Goal: Task Accomplishment & Management: Complete application form

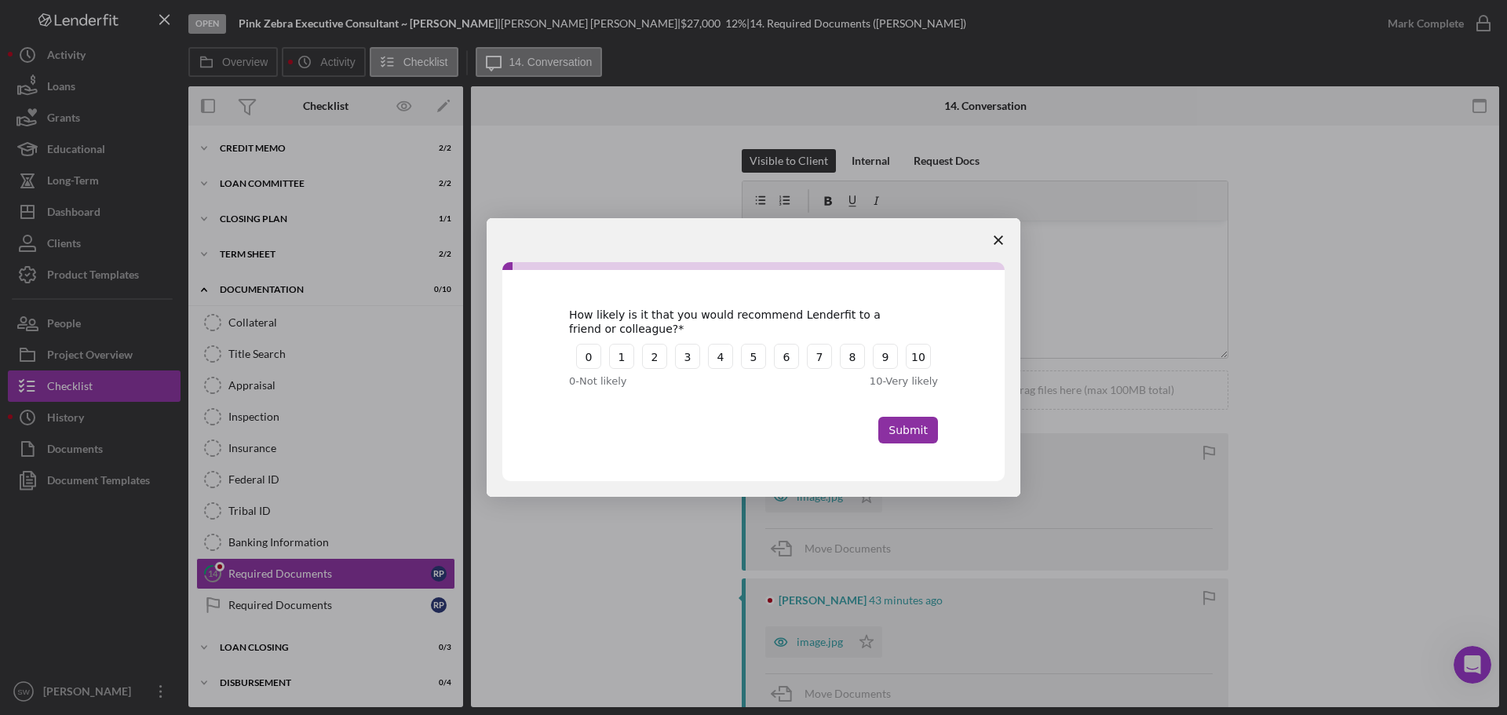
click at [995, 240] on icon "Close survey" at bounding box center [997, 239] width 9 height 9
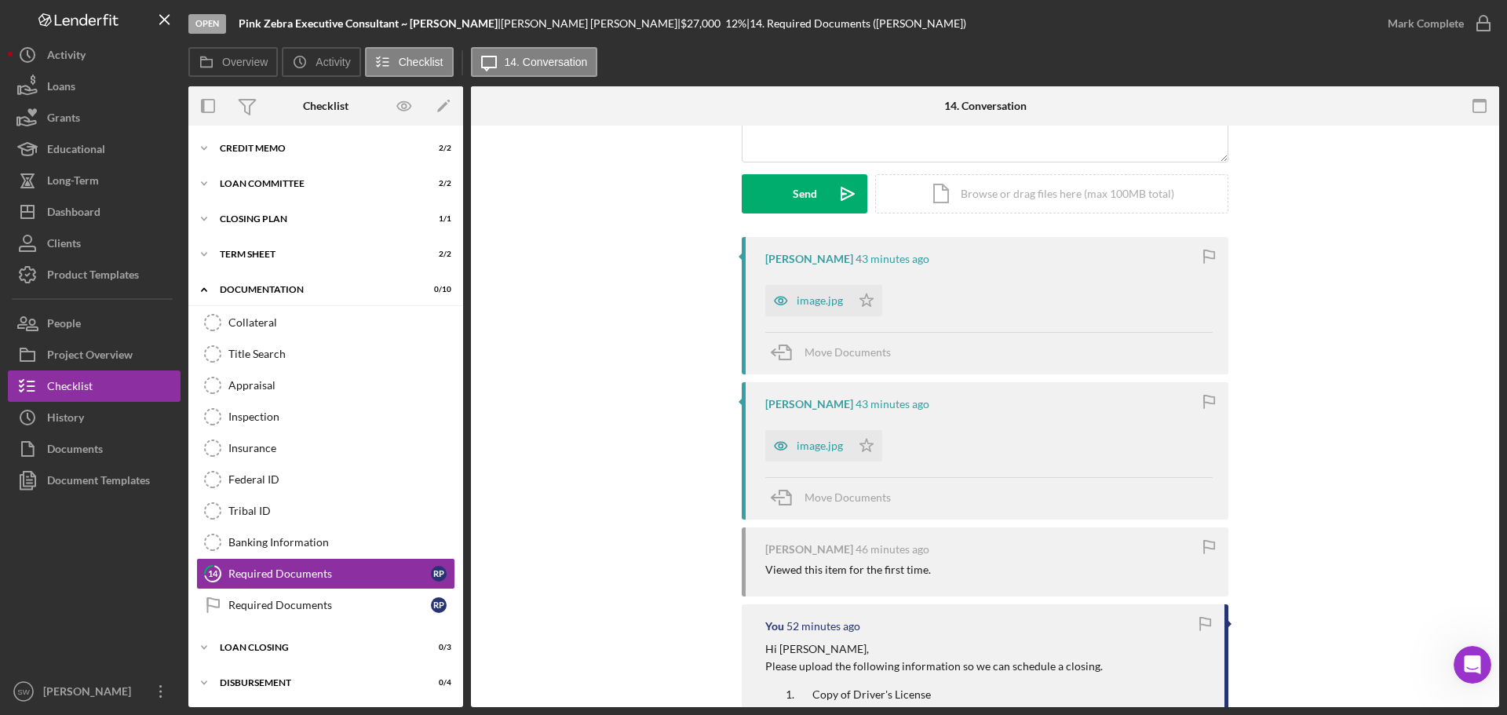
scroll to position [157, 0]
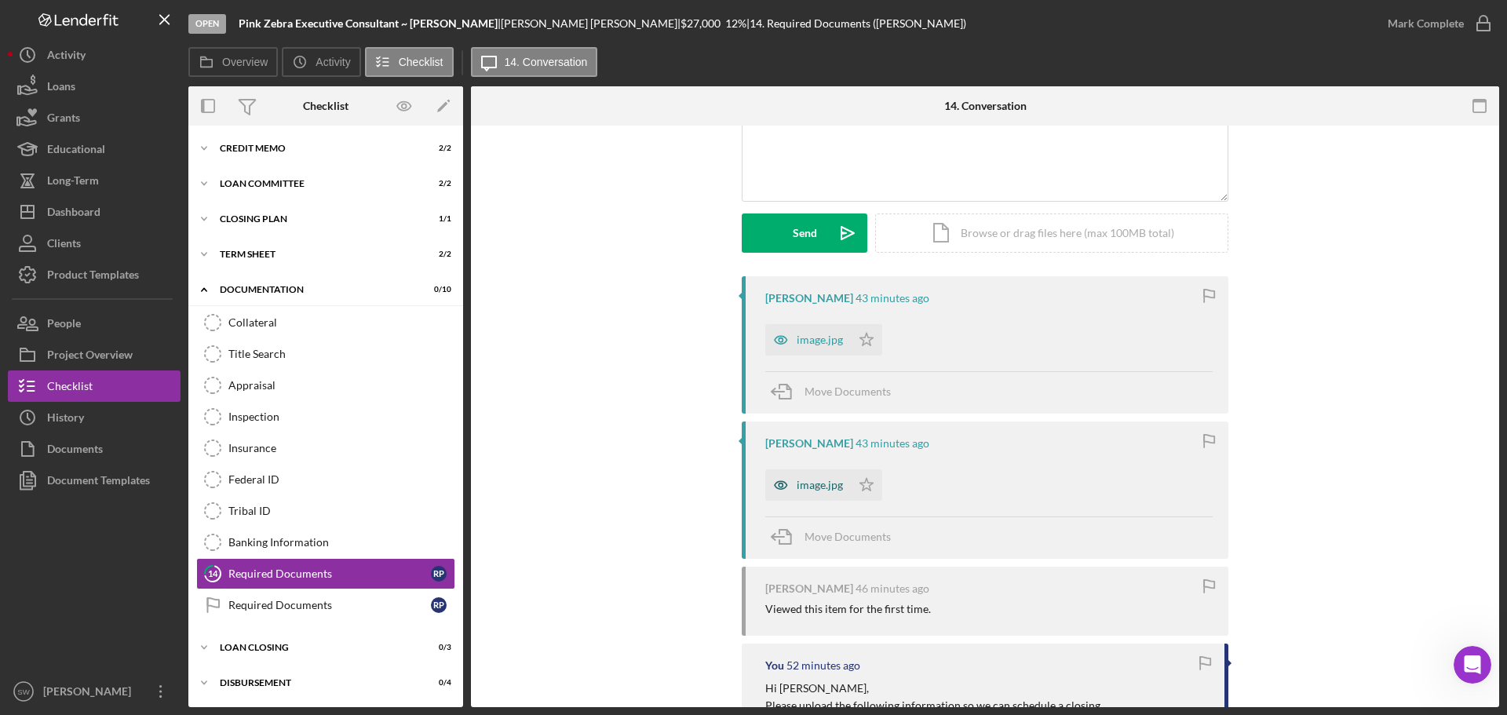
click at [811, 486] on div "image.jpg" at bounding box center [820, 485] width 46 height 13
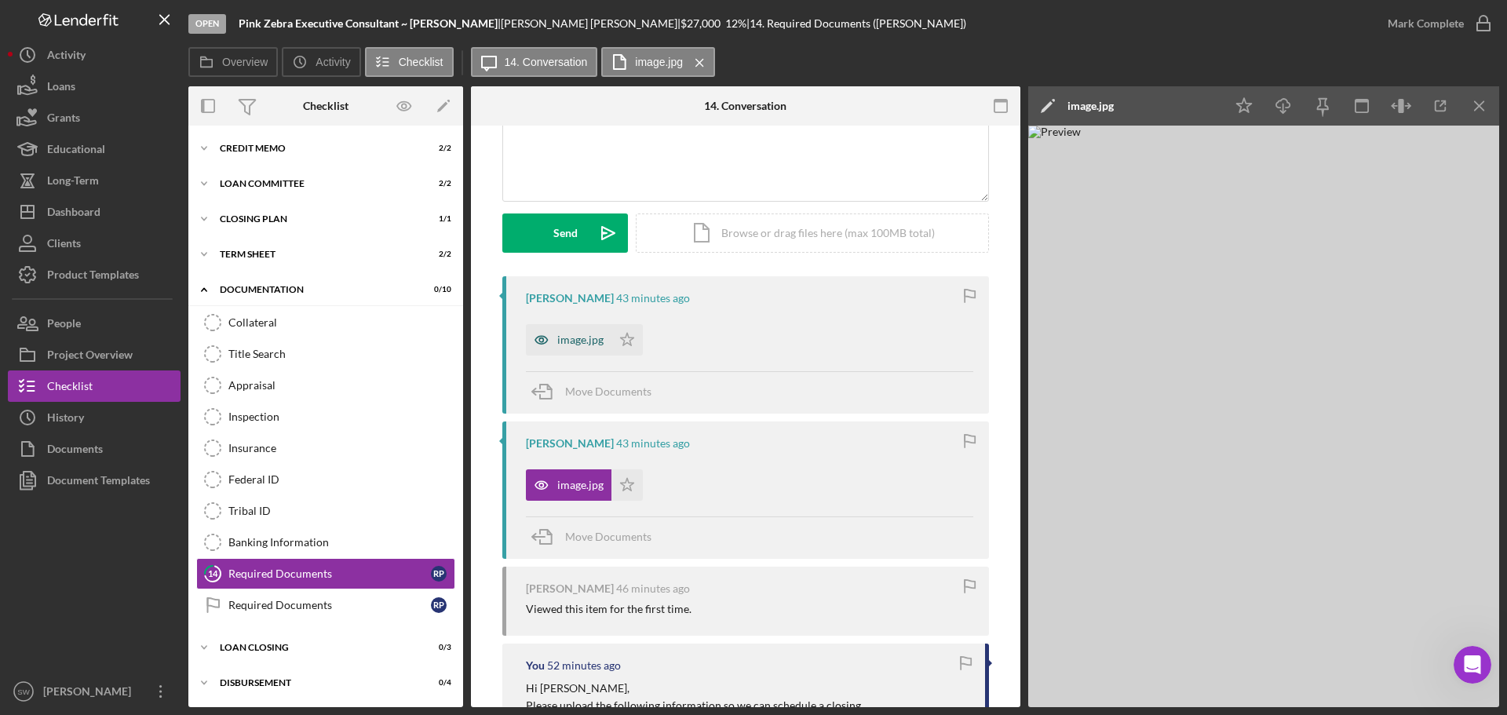
click at [563, 337] on div "image.jpg" at bounding box center [580, 340] width 46 height 13
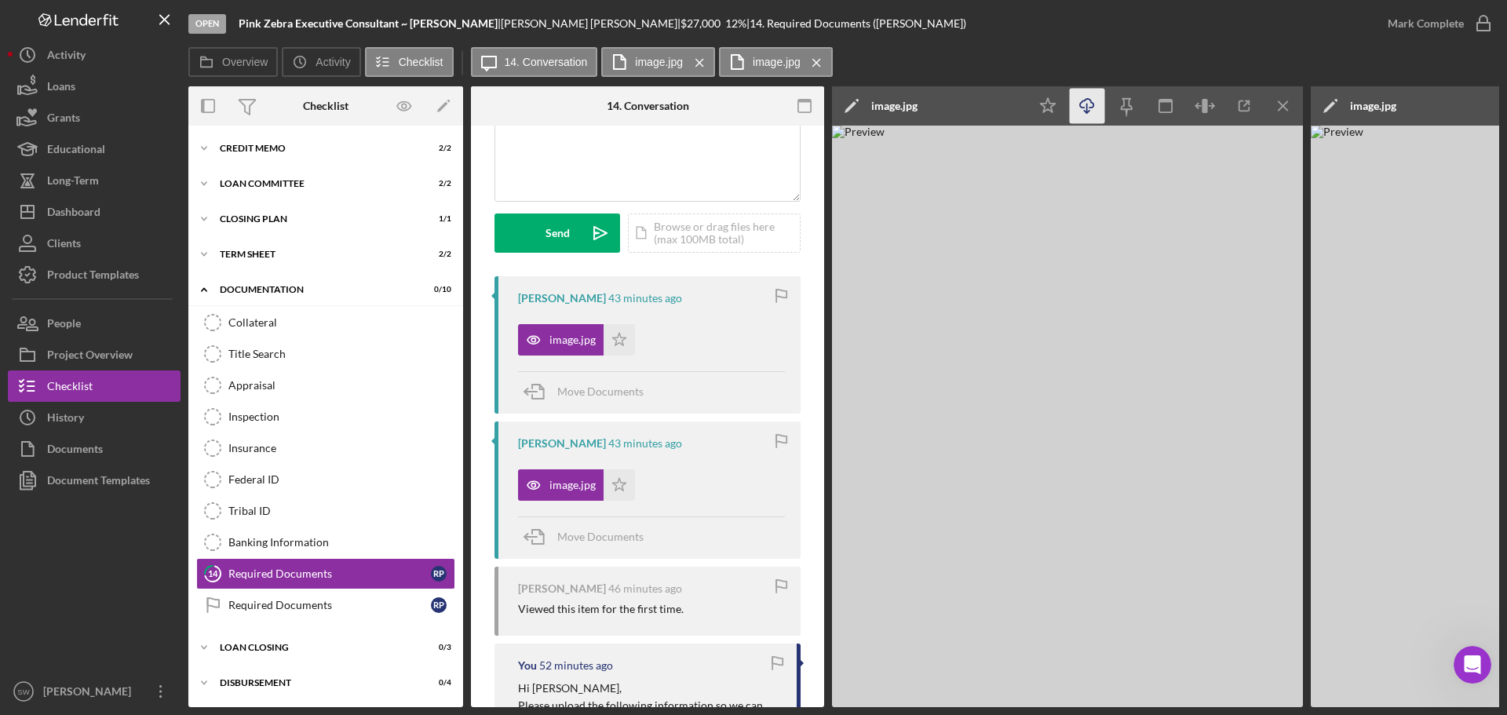
click at [1085, 105] on icon "Icon/Download" at bounding box center [1087, 106] width 35 height 35
click at [1278, 101] on line "button" at bounding box center [1282, 105] width 9 height 9
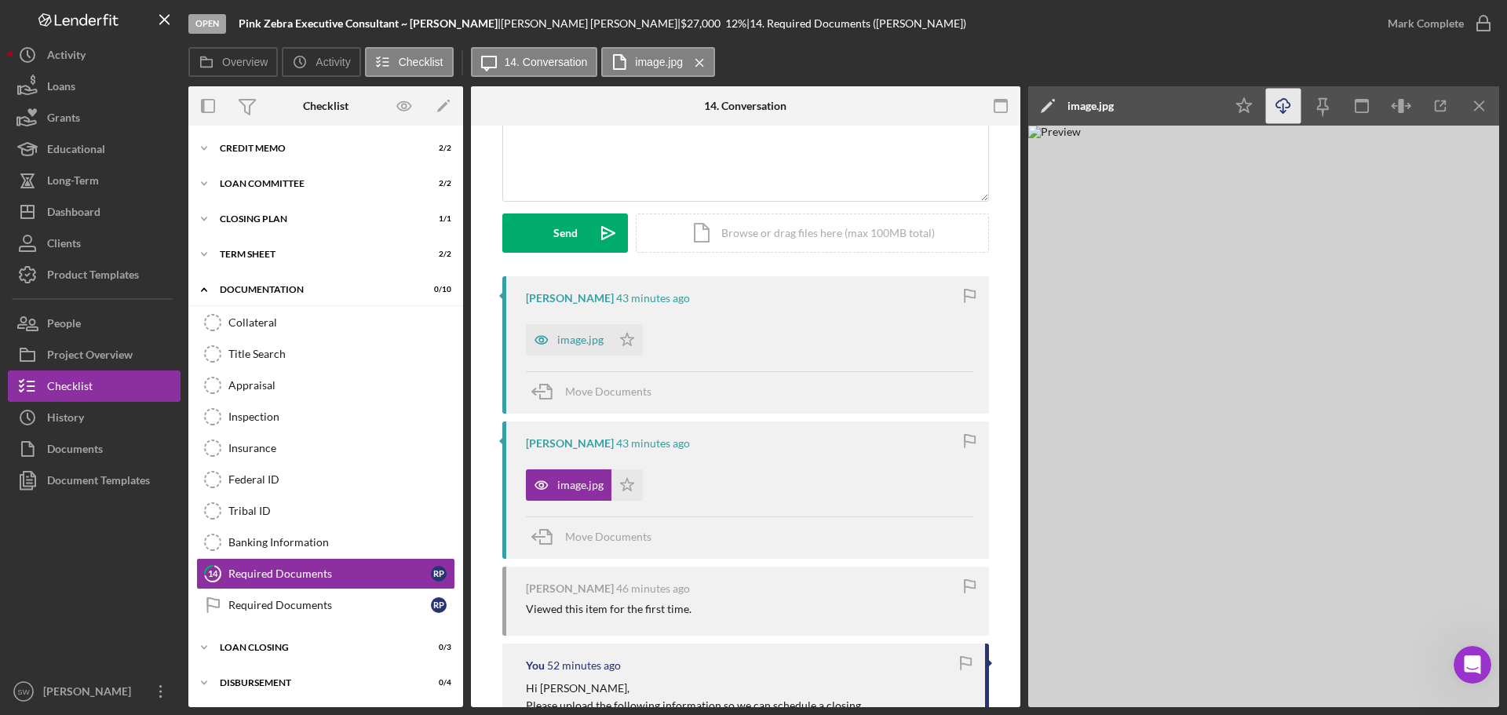
click at [1281, 107] on icon "Icon/Download" at bounding box center [1283, 106] width 35 height 35
click at [1482, 107] on icon "Icon/Menu Close" at bounding box center [1479, 106] width 35 height 35
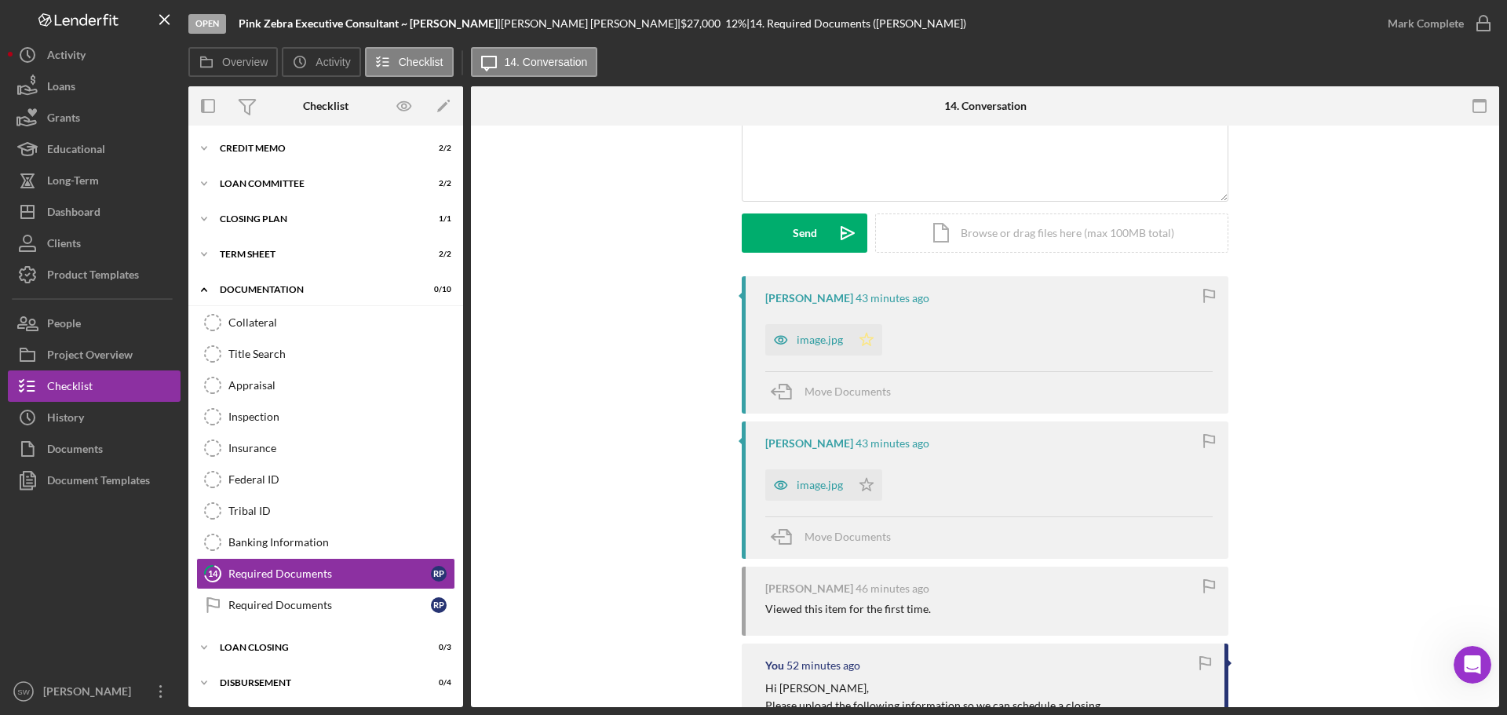
click at [859, 335] on icon "Icon/Star" at bounding box center [866, 339] width 31 height 31
drag, startPoint x: 862, startPoint y: 485, endPoint x: 896, endPoint y: 472, distance: 37.0
click at [862, 485] on icon "Icon/Star" at bounding box center [866, 484] width 31 height 31
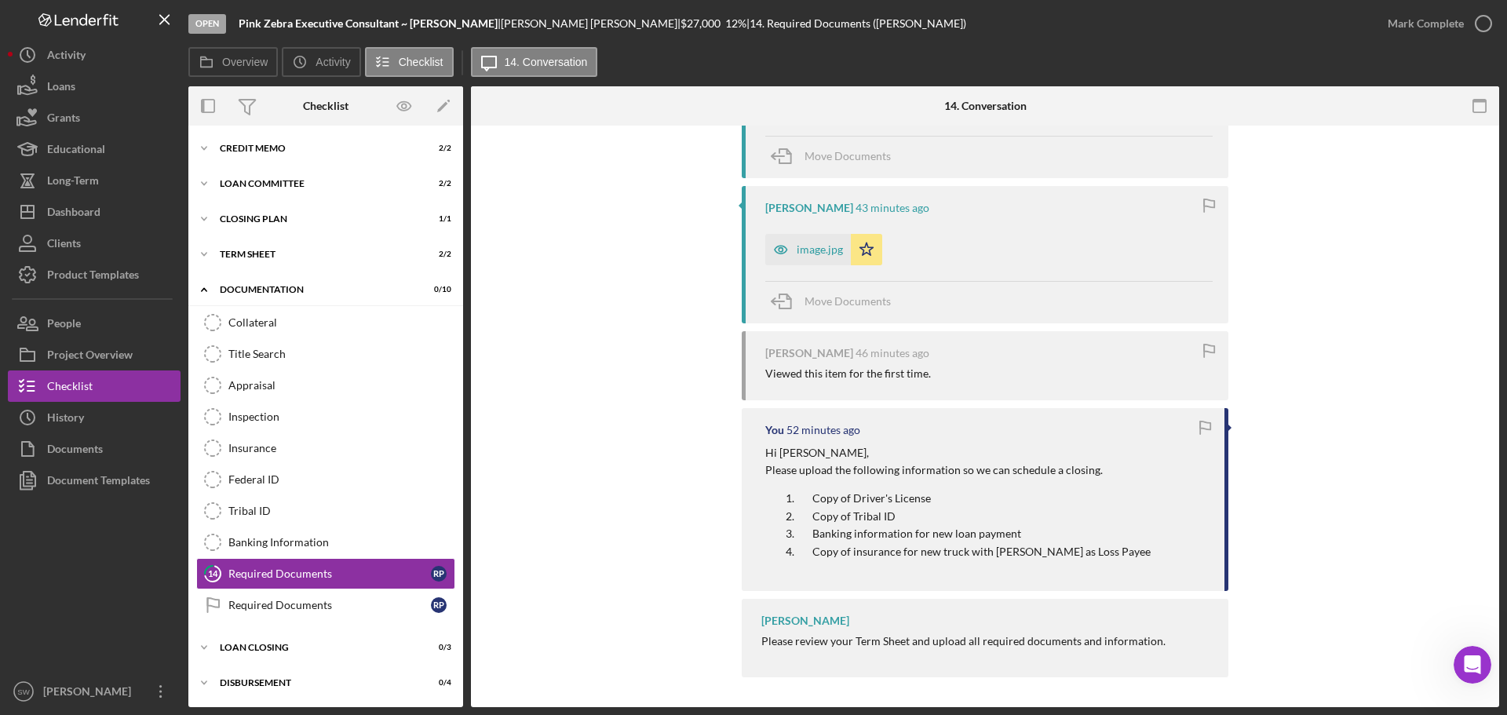
scroll to position [0, 0]
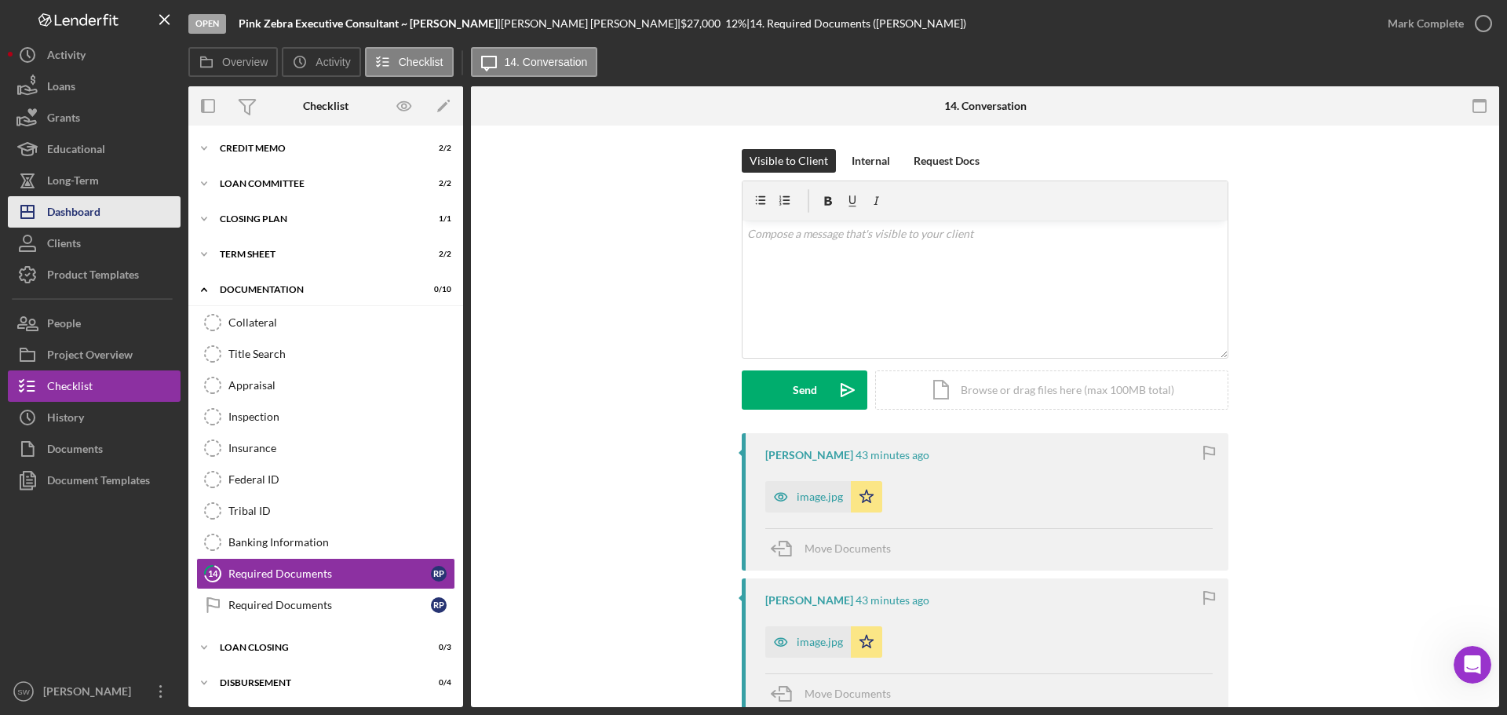
click at [67, 214] on div "Dashboard" at bounding box center [73, 213] width 53 height 35
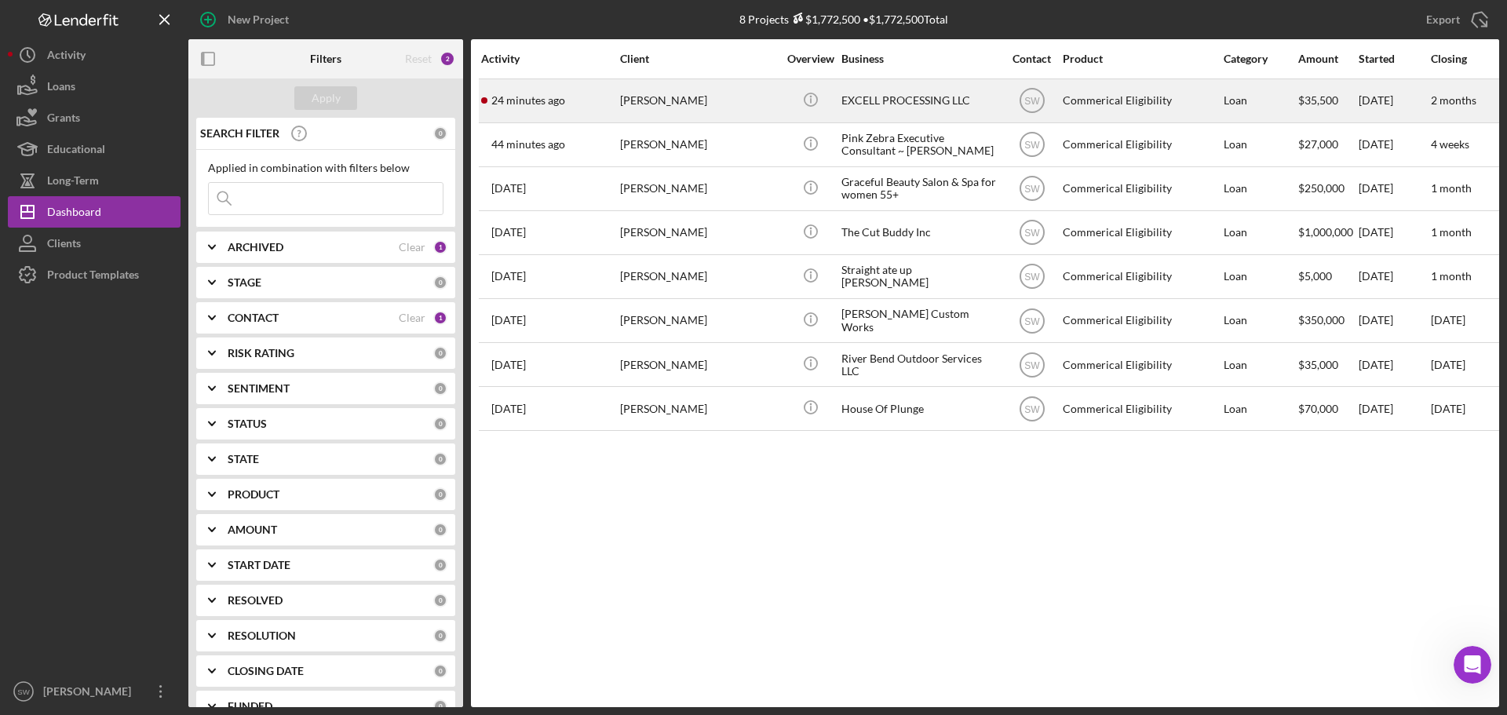
click at [647, 93] on div "Andrew Baber" at bounding box center [698, 101] width 157 height 42
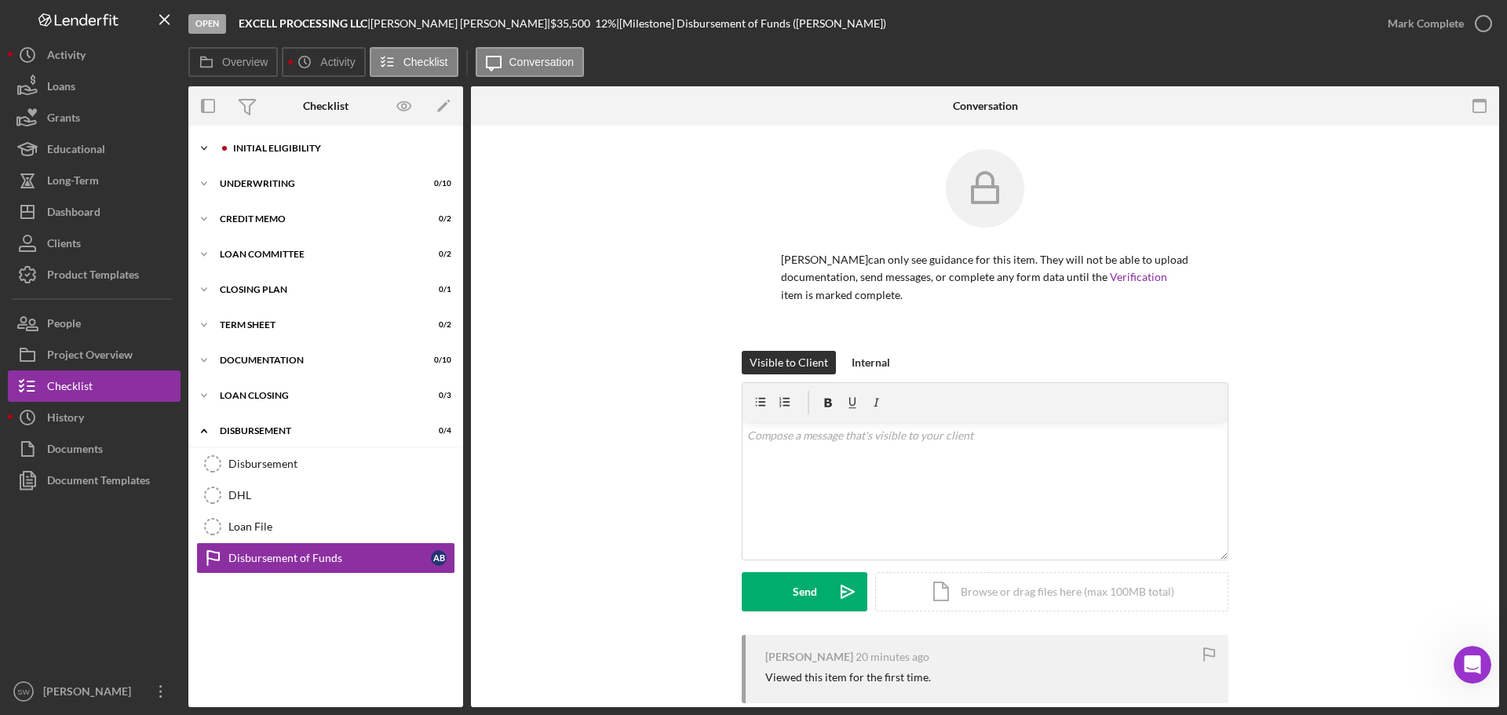
click at [201, 147] on icon "Icon/Expander" at bounding box center [203, 148] width 31 height 31
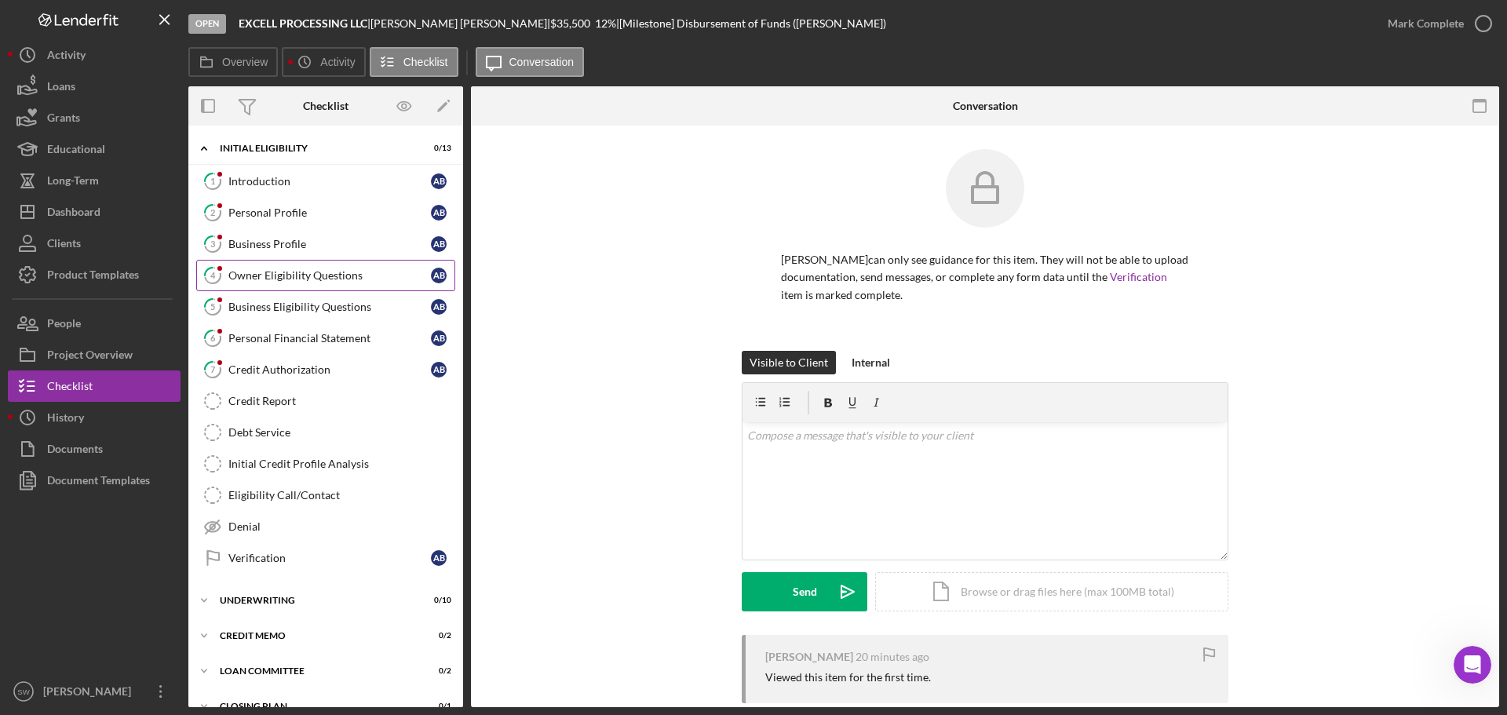
click at [245, 273] on div "Owner Eligibility Questions" at bounding box center [329, 275] width 202 height 13
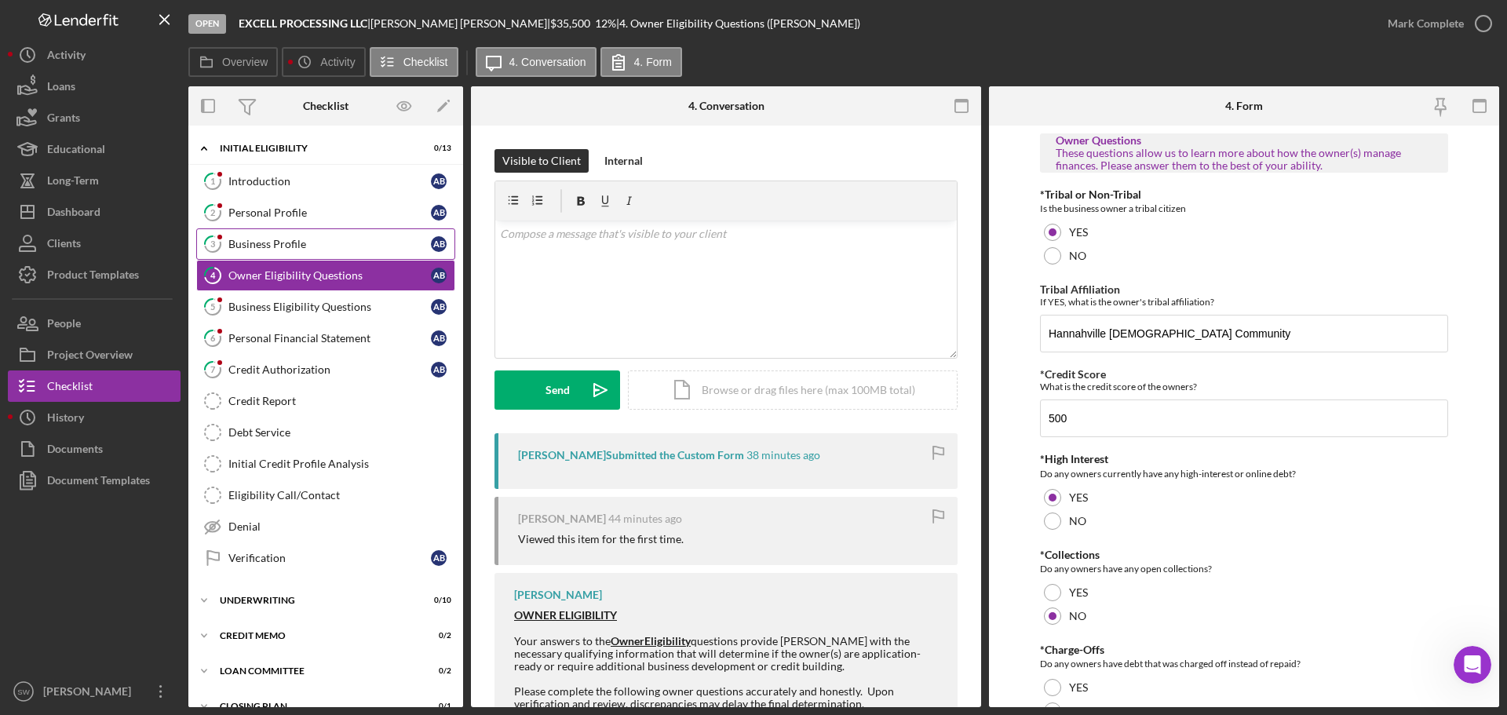
click at [250, 244] on div "Business Profile" at bounding box center [329, 244] width 202 height 13
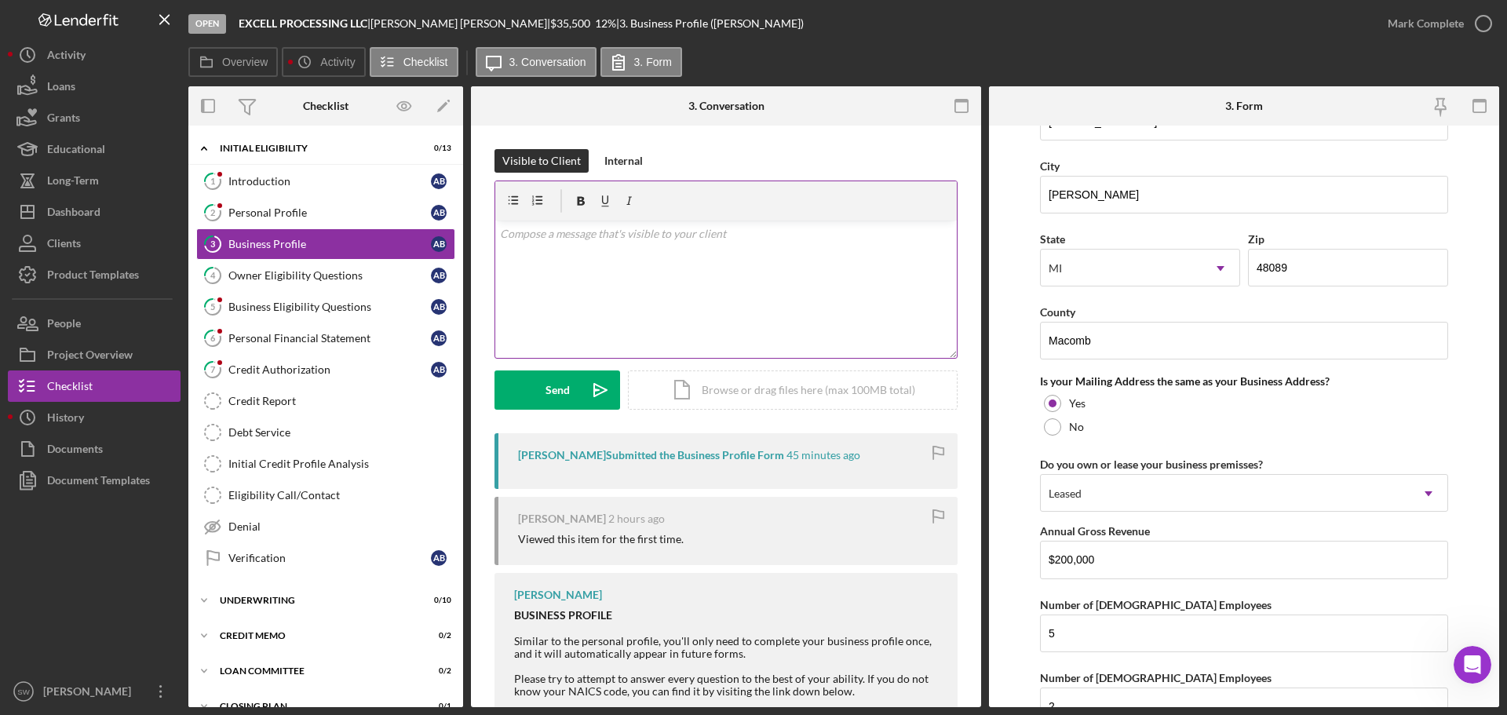
scroll to position [690, 0]
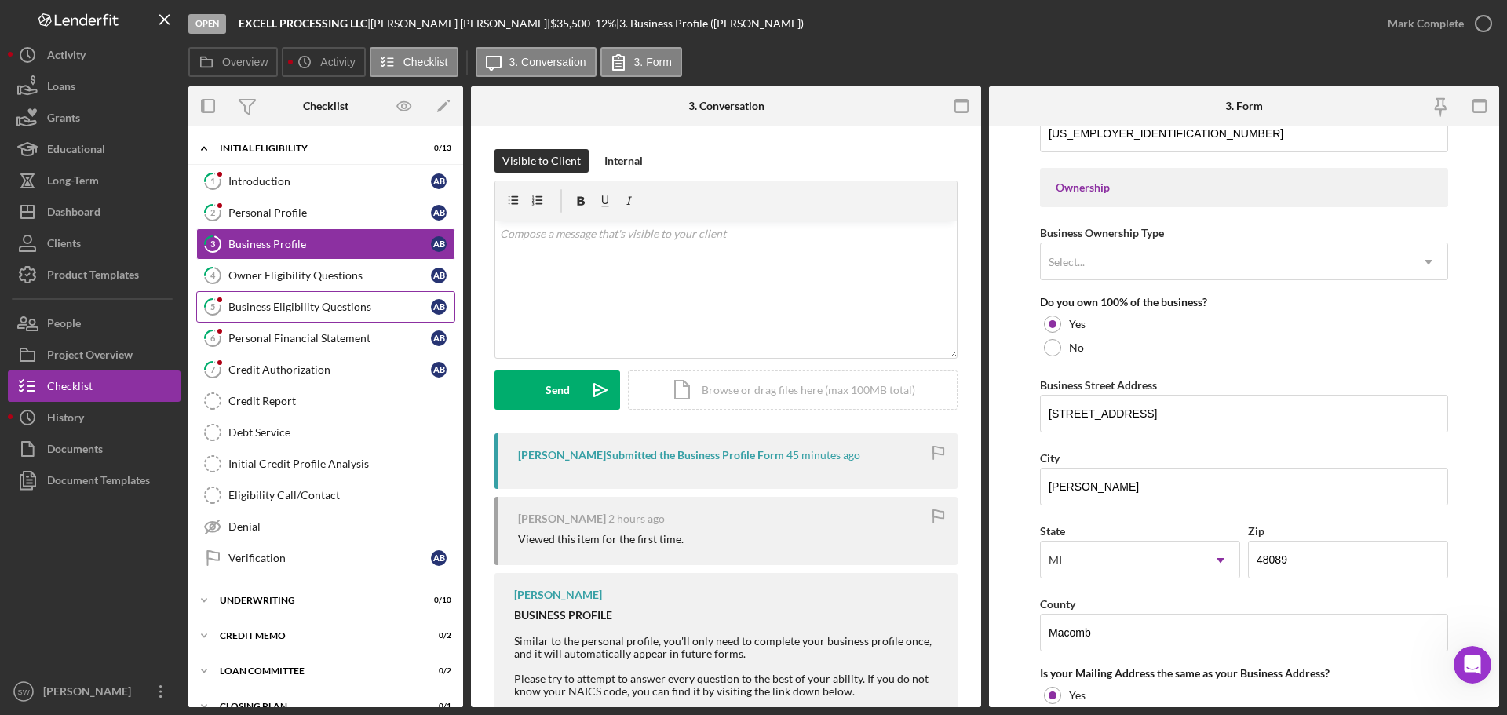
click at [240, 310] on div "Business Eligibility Questions" at bounding box center [329, 307] width 202 height 13
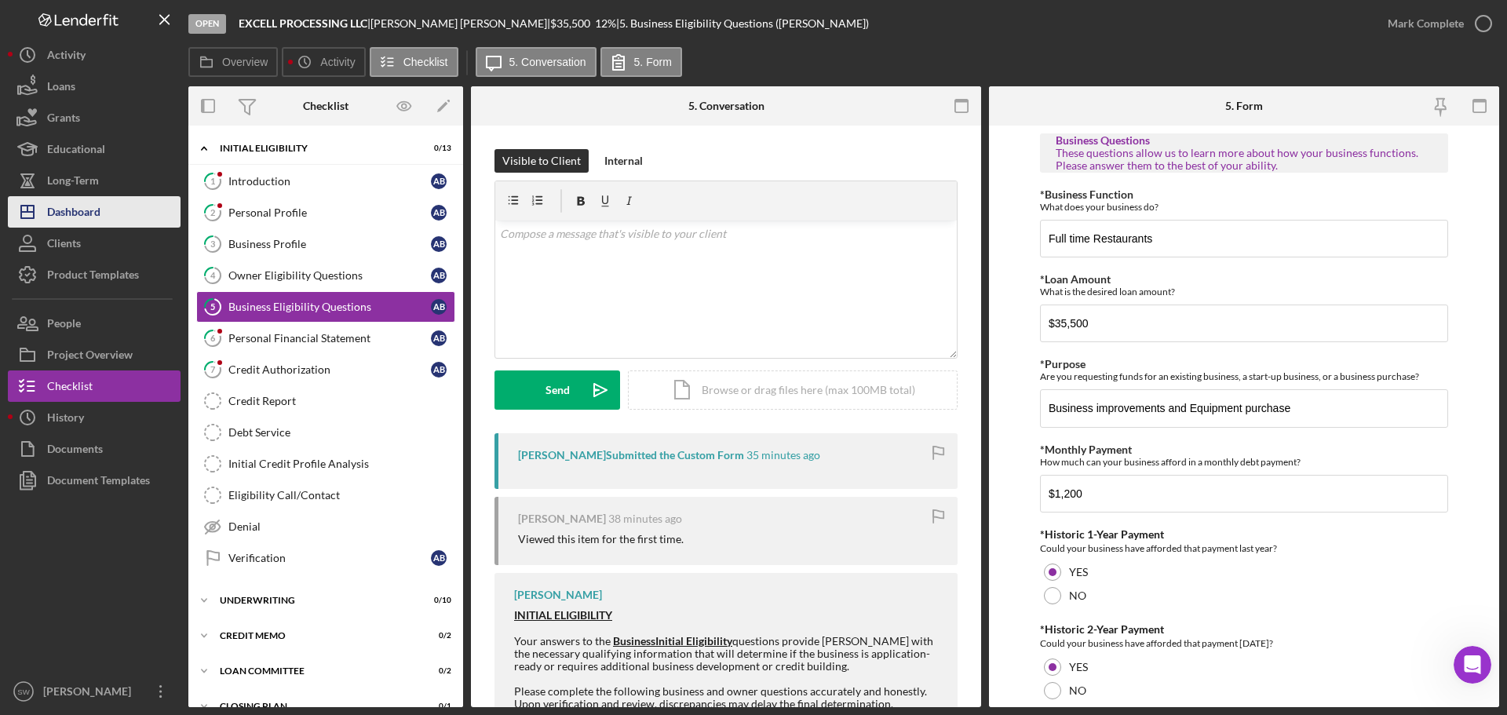
click at [66, 214] on div "Dashboard" at bounding box center [73, 213] width 53 height 35
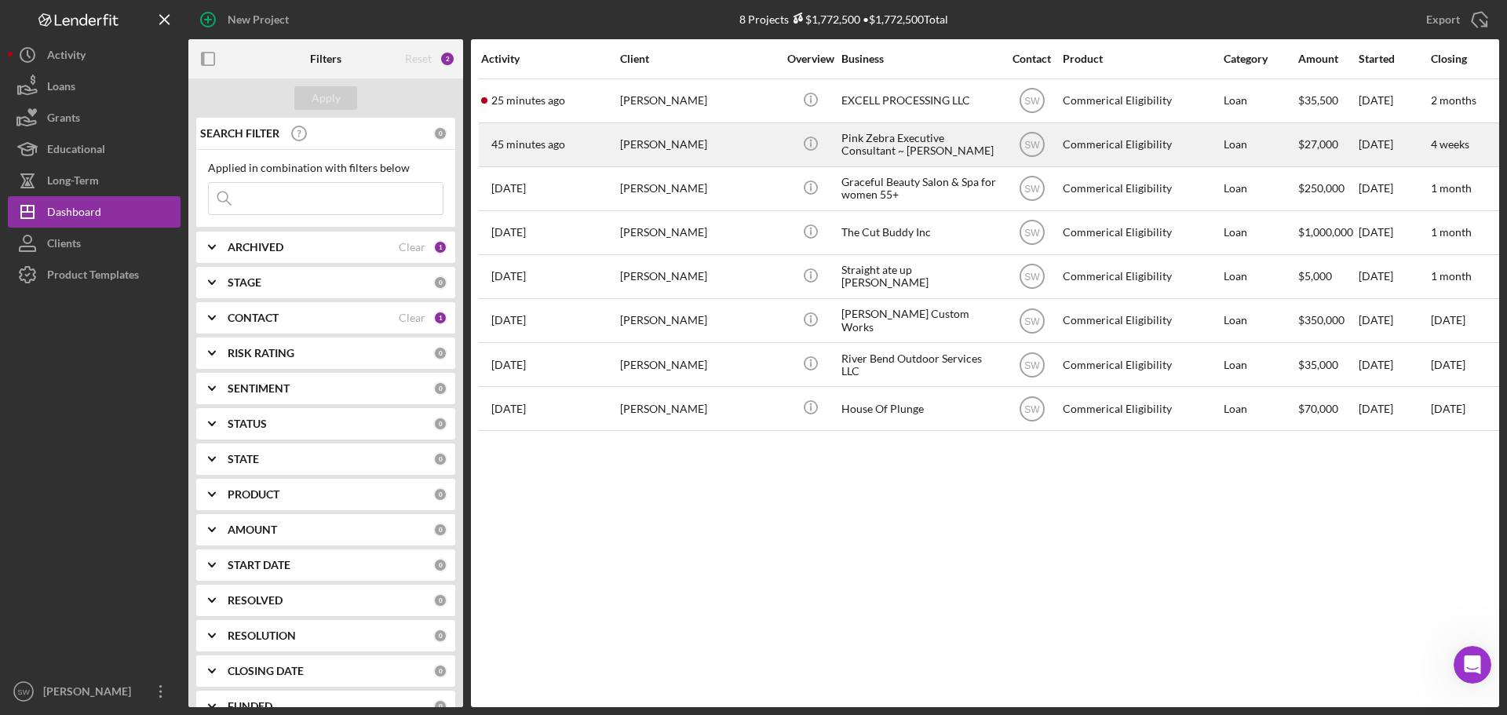
click at [647, 147] on div "Rachel Perez" at bounding box center [698, 145] width 157 height 42
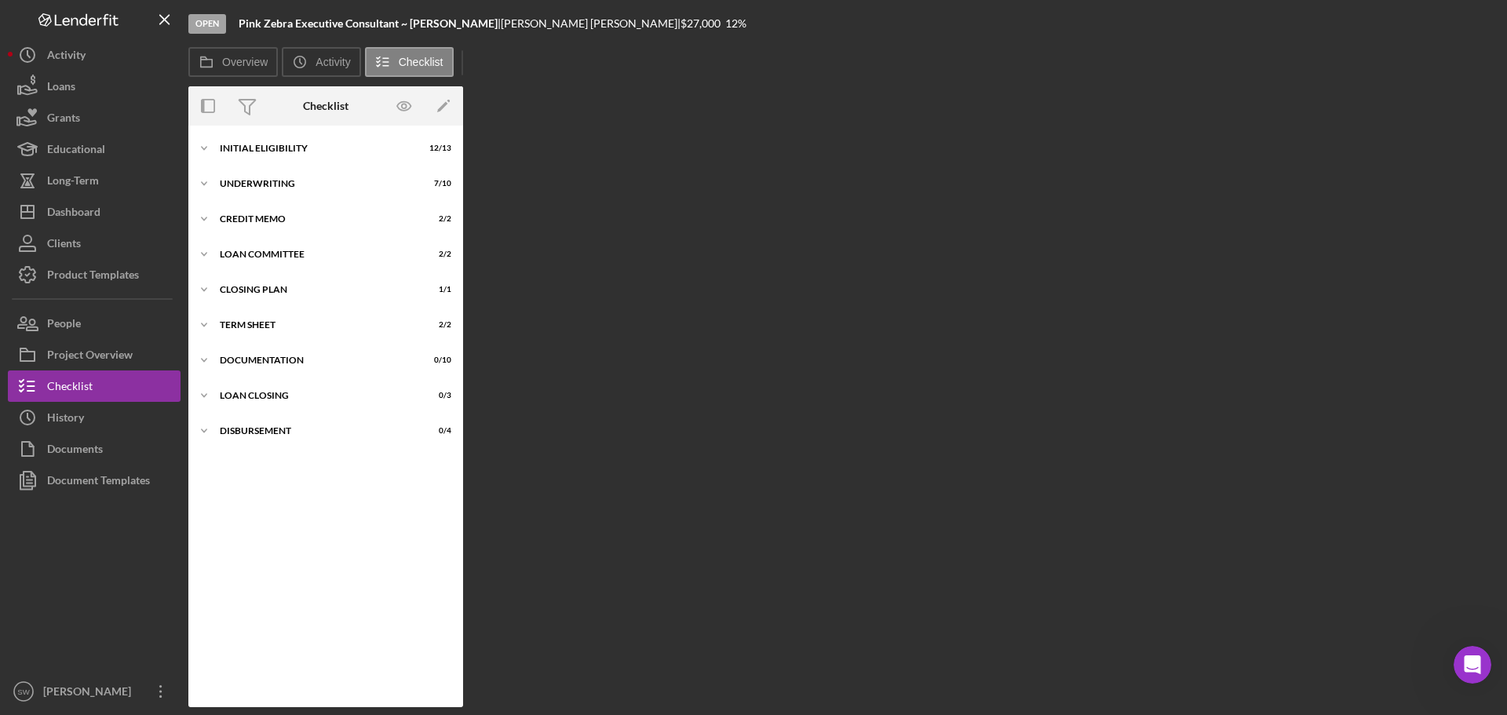
scroll to position [69, 0]
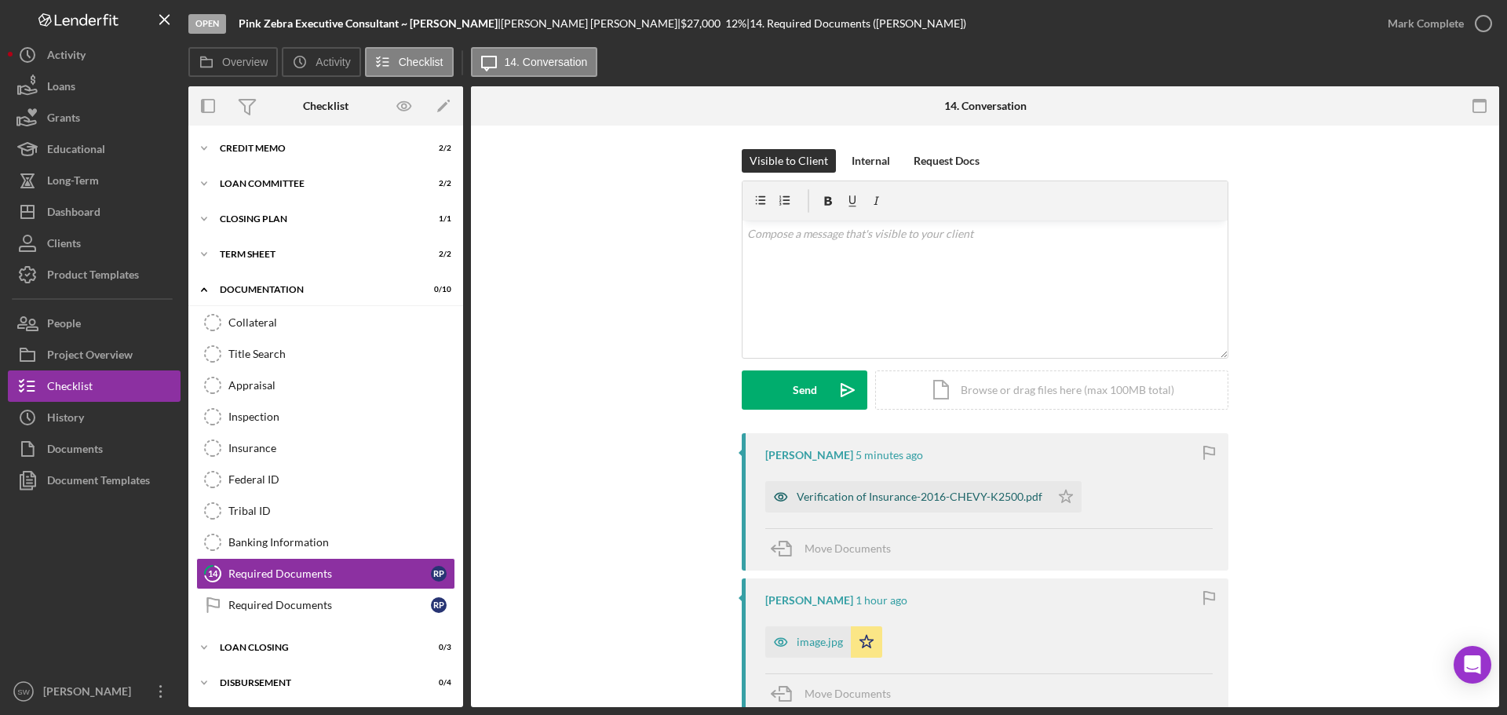
click at [891, 494] on div "Verification of Insurance-2016-CHEVY-K2500.pdf" at bounding box center [920, 496] width 246 height 13
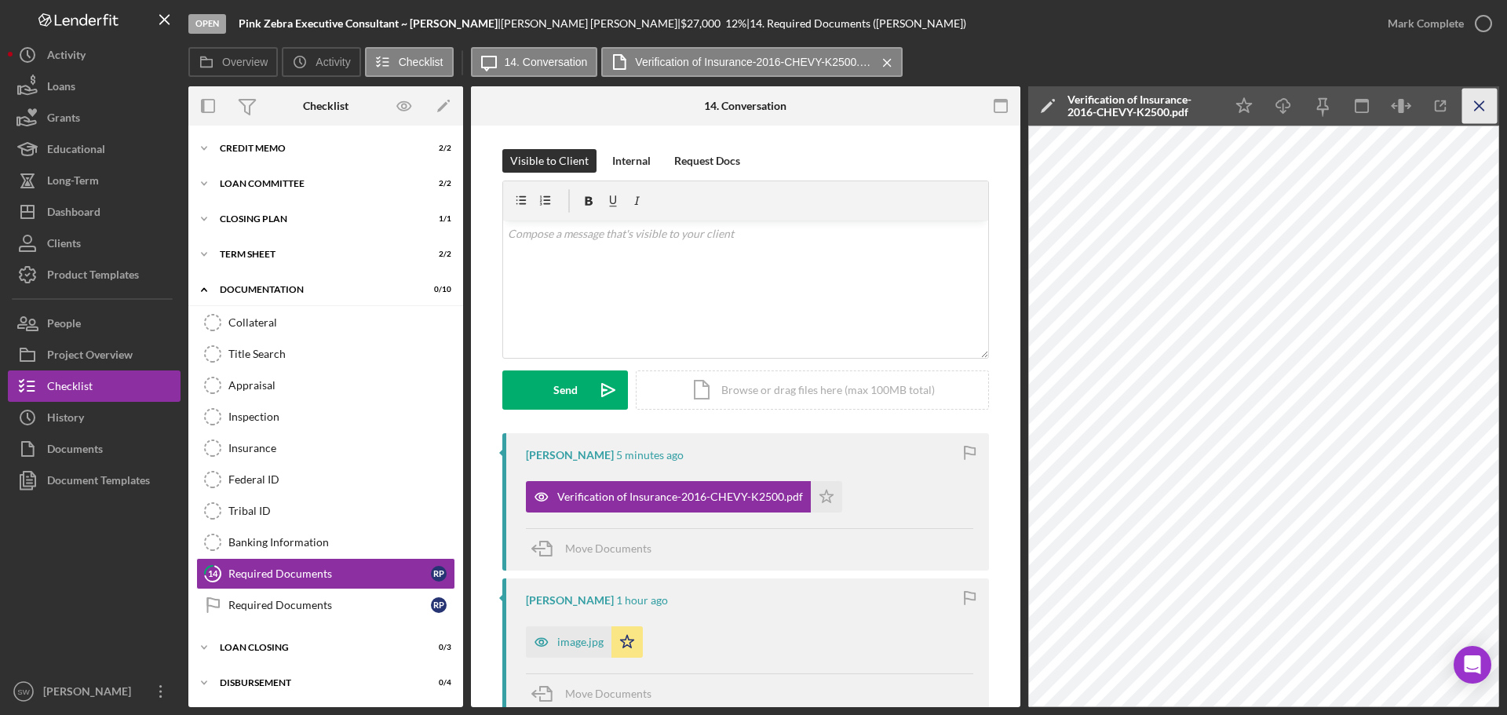
click at [1478, 102] on icon "Icon/Menu Close" at bounding box center [1479, 106] width 35 height 35
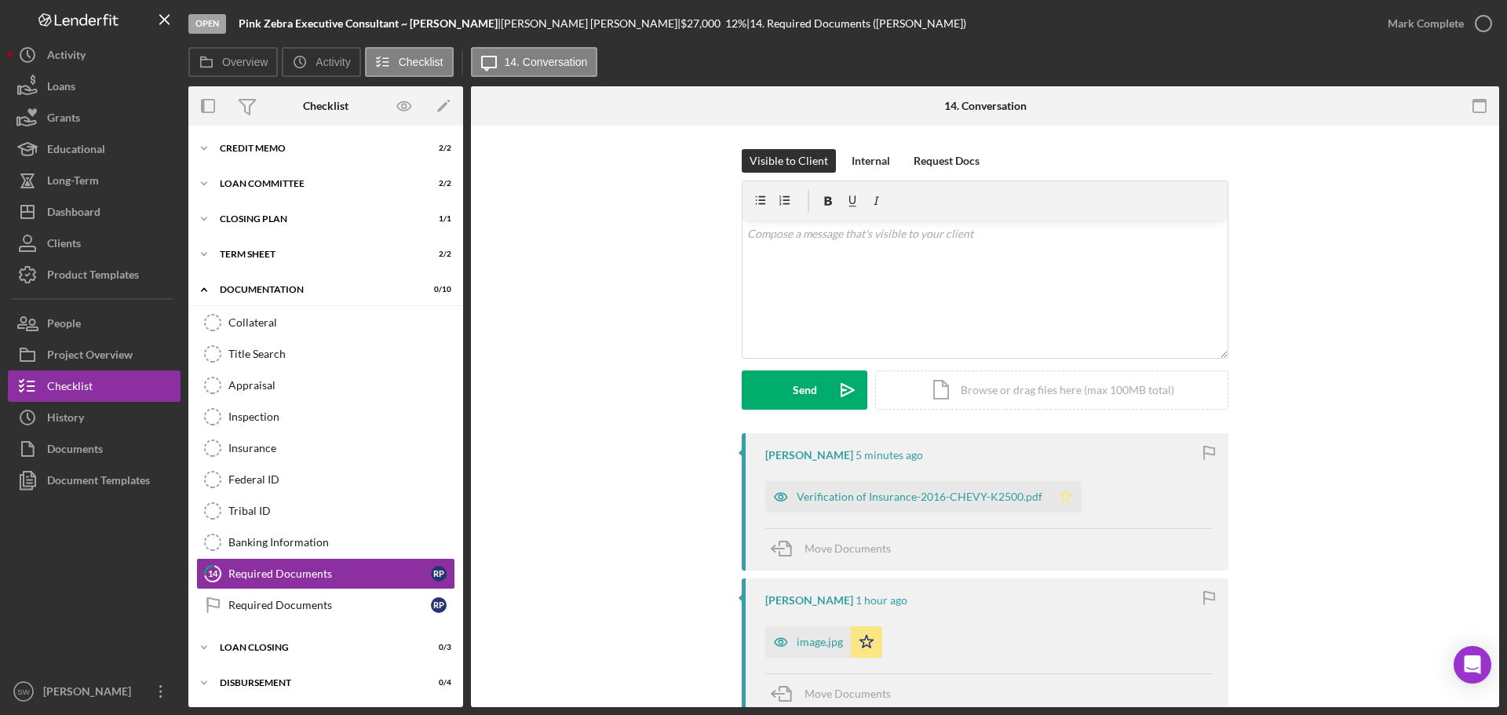
click at [1059, 499] on polygon "button" at bounding box center [1065, 496] width 13 height 13
click at [830, 492] on div "IMG_4467.jpeg" at bounding box center [834, 496] width 74 height 13
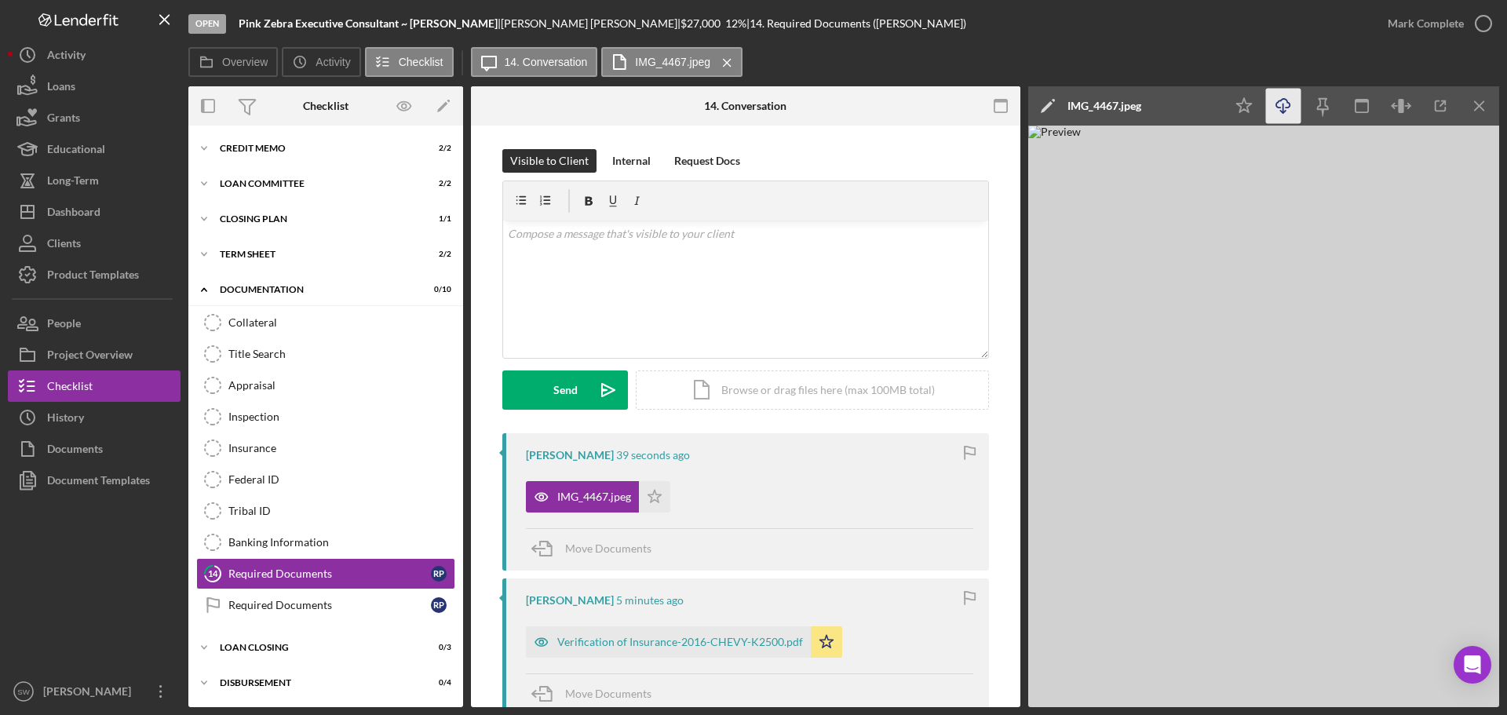
click at [1281, 108] on icon "Icon/Download" at bounding box center [1283, 106] width 35 height 35
click at [1286, 107] on icon "Icon/Download" at bounding box center [1283, 106] width 35 height 35
click at [656, 495] on polygon "button" at bounding box center [654, 496] width 13 height 13
click at [526, 232] on p at bounding box center [746, 233] width 476 height 17
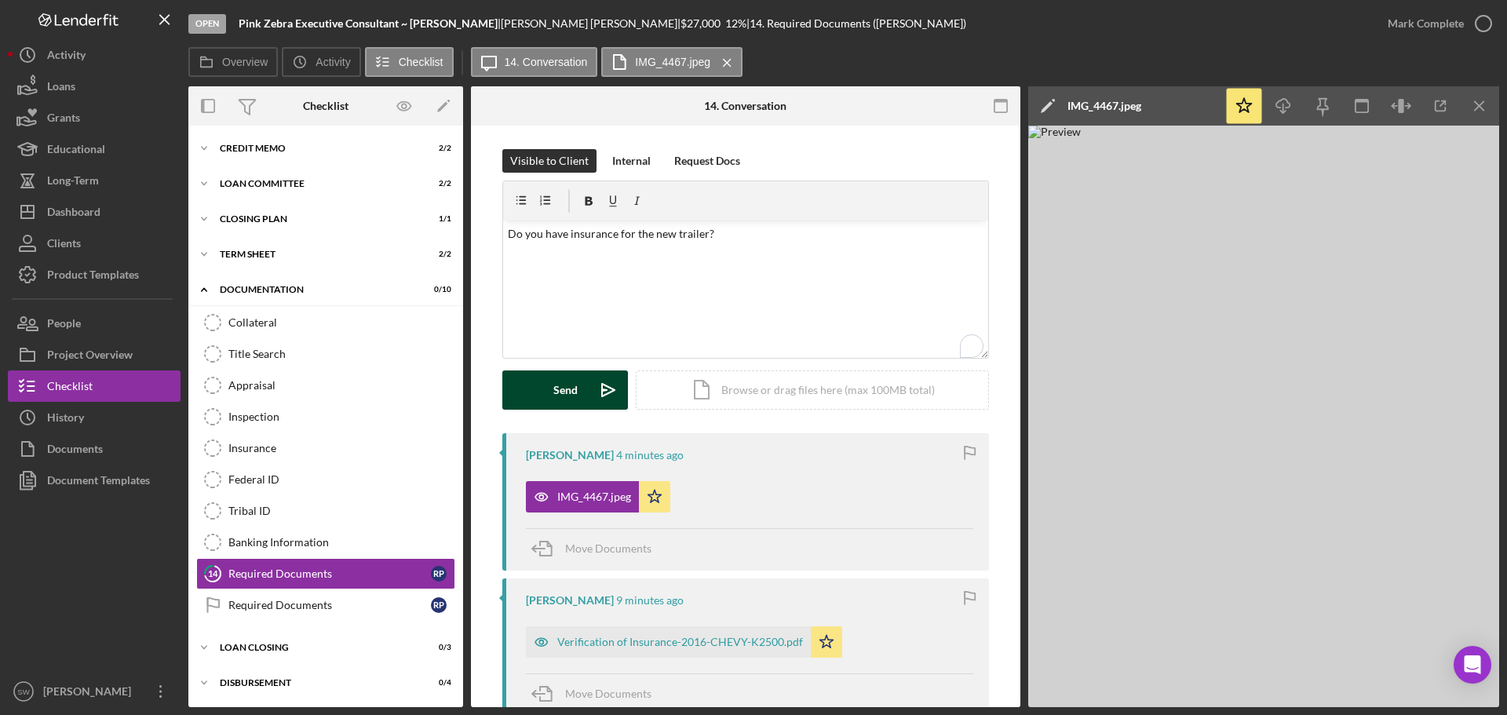
click at [553, 389] on div "Send" at bounding box center [565, 389] width 24 height 39
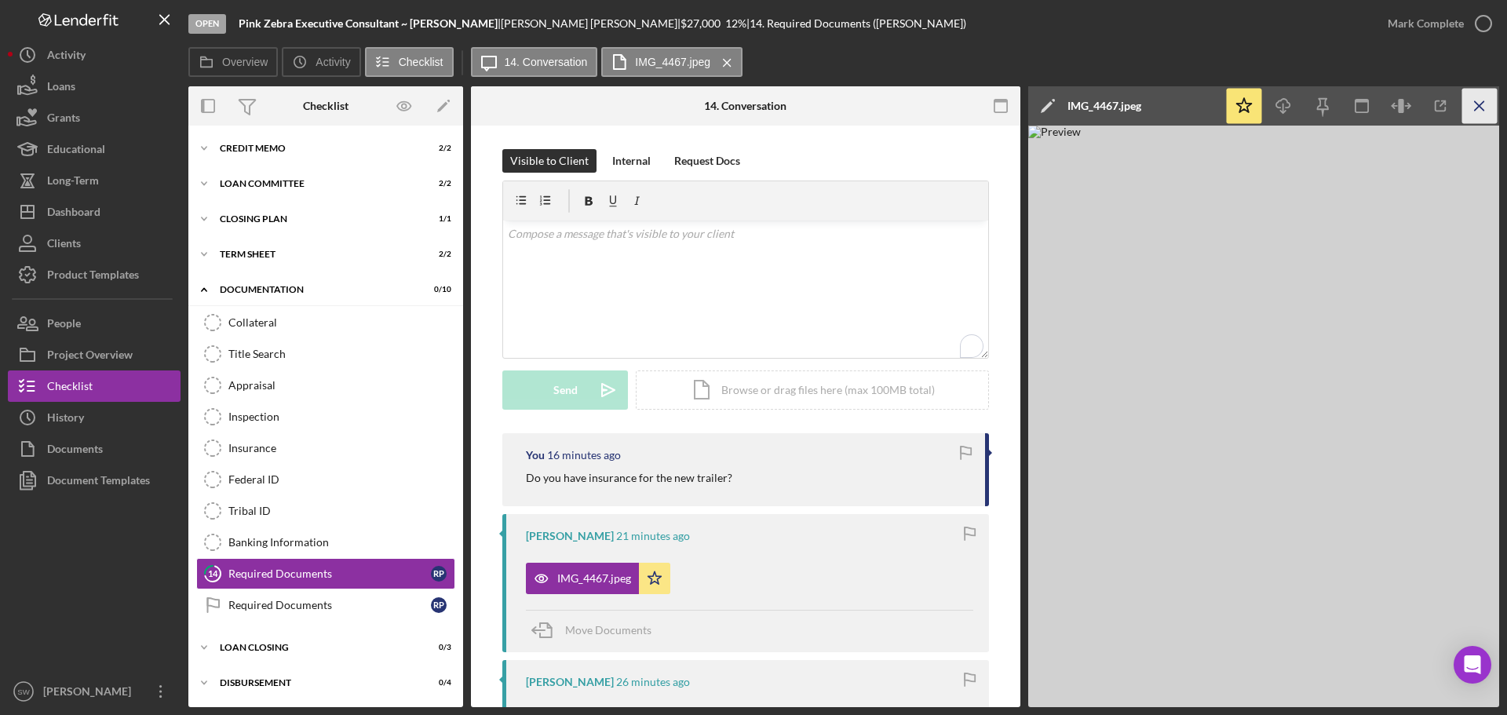
click at [1478, 100] on icon "Icon/Menu Close" at bounding box center [1479, 106] width 35 height 35
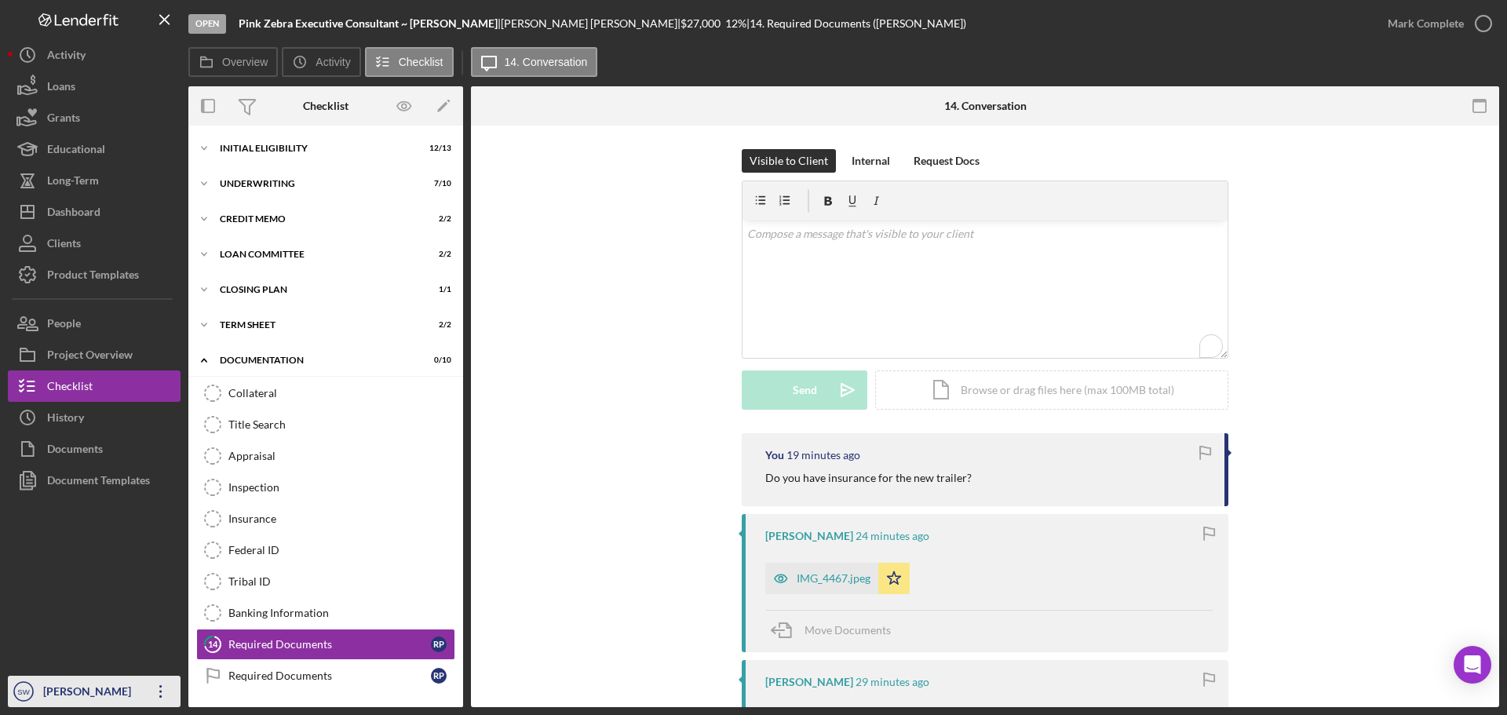
click at [67, 688] on div "[PERSON_NAME]" at bounding box center [90, 693] width 102 height 35
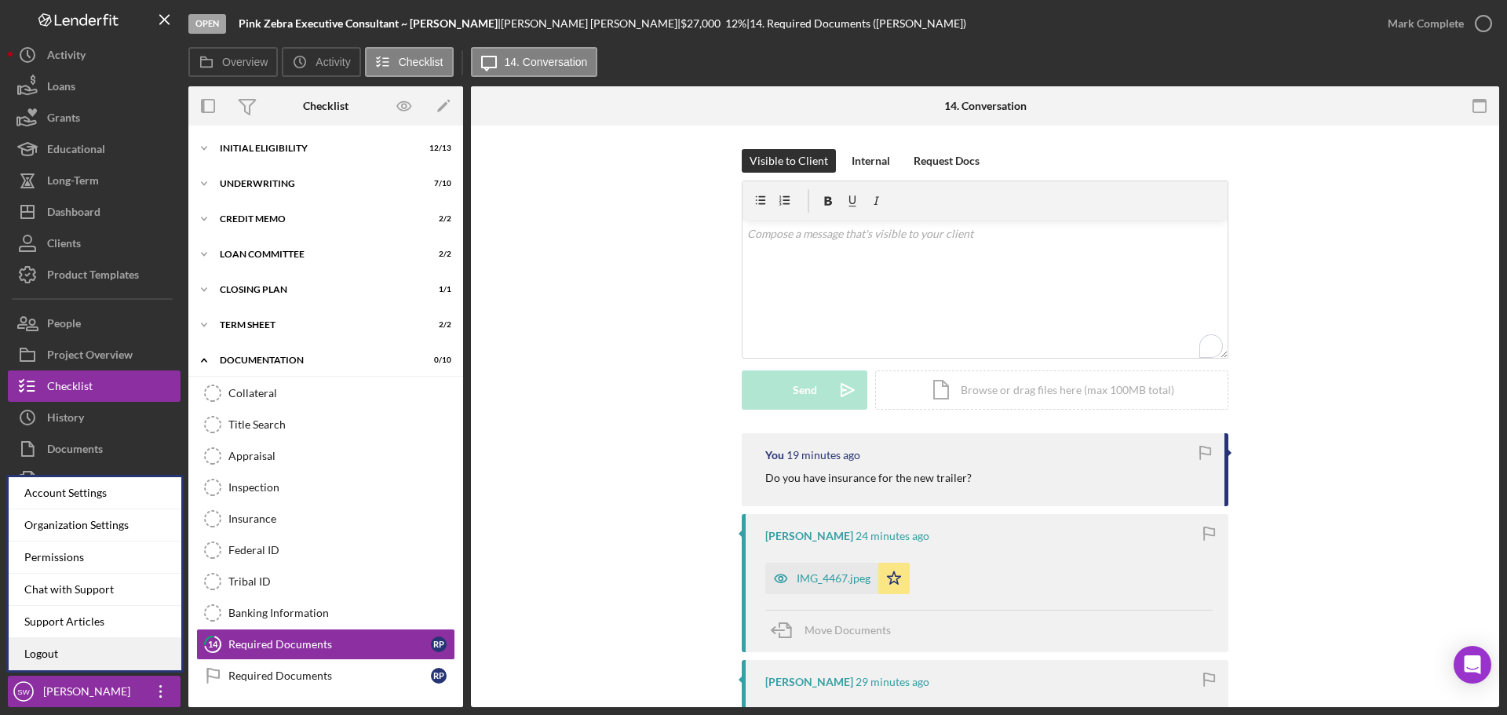
click at [44, 656] on link "Logout" at bounding box center [95, 654] width 173 height 32
